Goal: Navigation & Orientation: Understand site structure

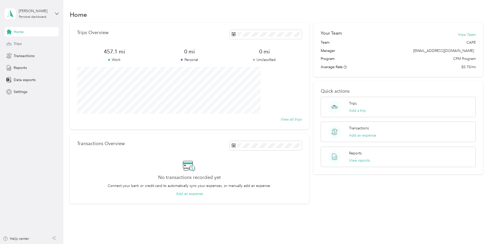
click at [24, 45] on div "Trips" at bounding box center [32, 43] width 54 height 9
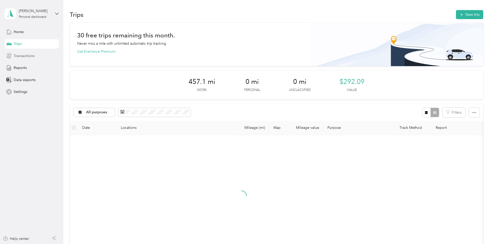
click at [23, 55] on span "Transactions" at bounding box center [24, 55] width 21 height 5
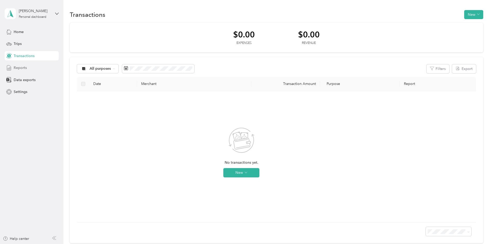
click at [24, 71] on div "Reports" at bounding box center [32, 67] width 54 height 9
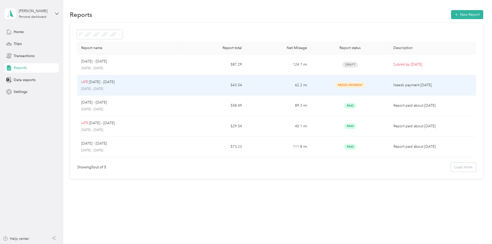
click at [343, 86] on span "Needs Payment" at bounding box center [350, 85] width 30 height 6
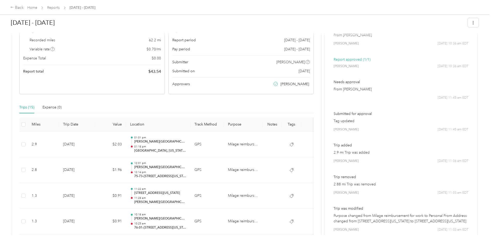
scroll to position [26, 0]
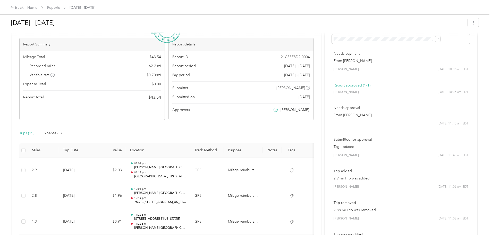
click at [337, 87] on p "Report approved (1/1)" at bounding box center [401, 84] width 135 height 5
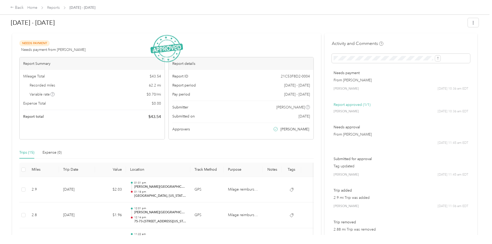
scroll to position [0, 0]
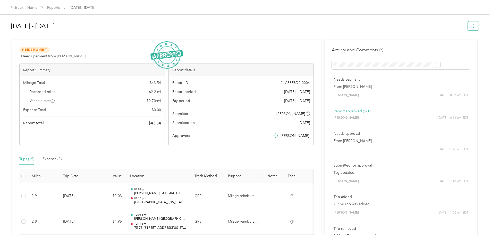
click at [468, 29] on button "button" at bounding box center [473, 25] width 11 height 9
click at [314, 29] on h1 "[DATE] - [DATE]" at bounding box center [238, 26] width 454 height 12
click at [50, 48] on span "Needs Payment" at bounding box center [34, 50] width 30 height 6
click at [37, 7] on link "Home" at bounding box center [32, 7] width 10 height 4
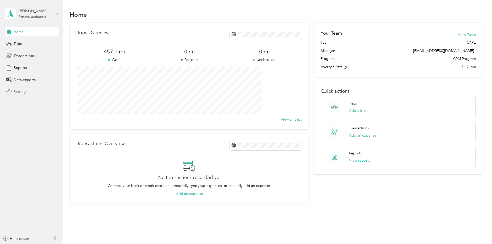
click at [18, 89] on div "Settings" at bounding box center [32, 91] width 54 height 9
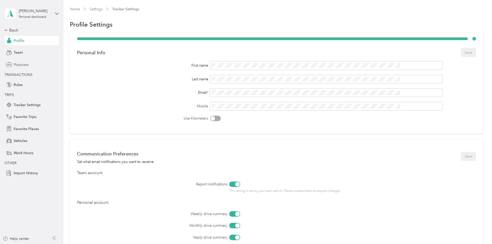
click at [18, 63] on span "Purposes" at bounding box center [21, 64] width 15 height 5
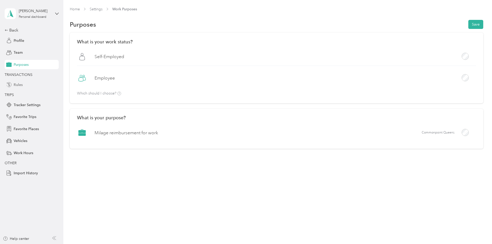
click at [19, 85] on span "Rules" at bounding box center [18, 84] width 9 height 5
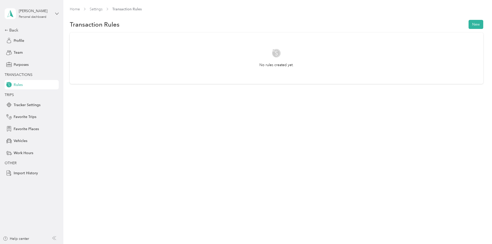
click at [56, 14] on icon at bounding box center [57, 14] width 4 height 4
click at [54, 10] on div "[PERSON_NAME] Personal dashboard" at bounding box center [32, 14] width 54 height 18
click at [27, 37] on div "Profile" at bounding box center [32, 40] width 54 height 9
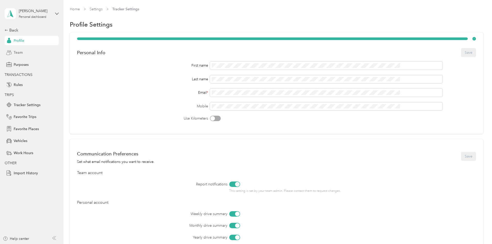
click at [20, 52] on span "Team" at bounding box center [18, 52] width 9 height 5
